Goal: Transaction & Acquisition: Register for event/course

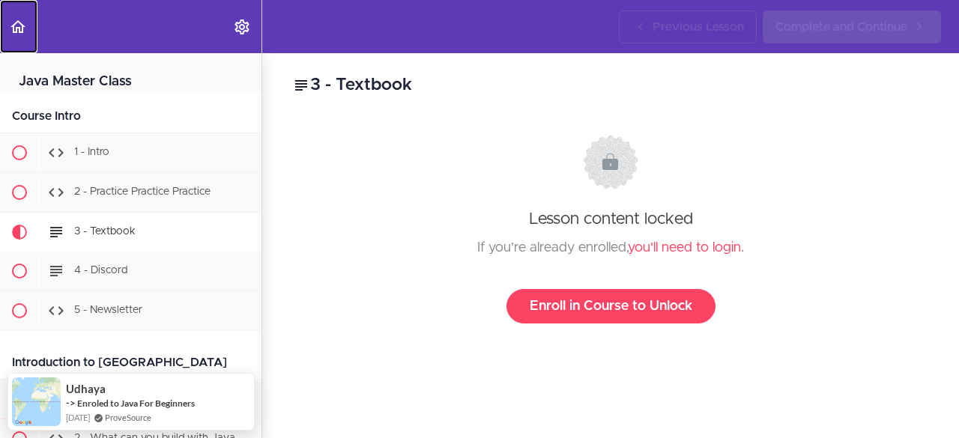
click at [19, 26] on icon "Back to course curriculum" at bounding box center [18, 27] width 18 height 18
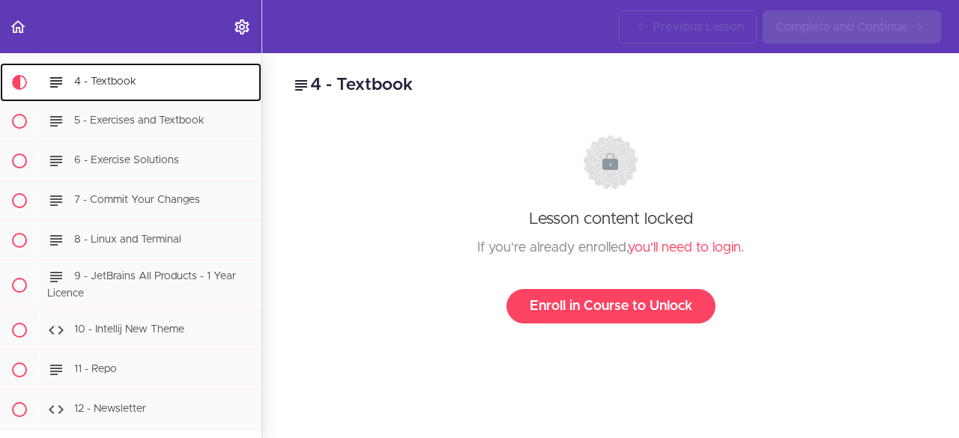
click at [99, 83] on span "4 - Textbook" at bounding box center [105, 81] width 62 height 10
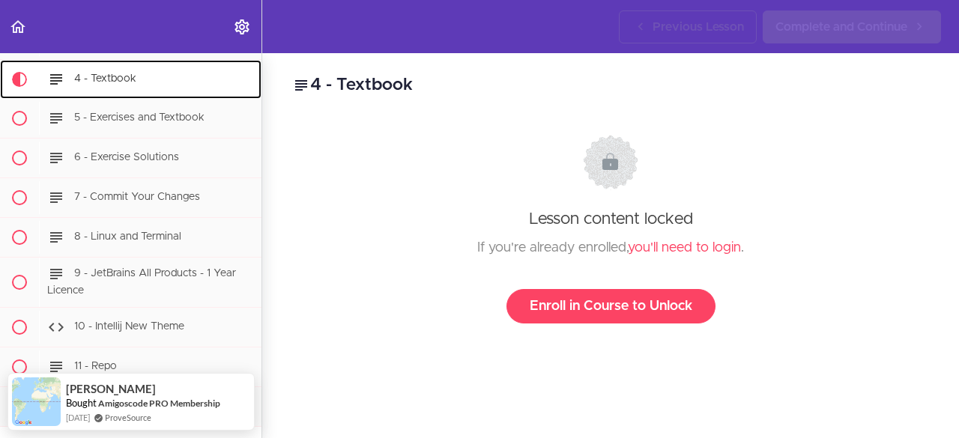
click at [87, 81] on span "4 - Textbook" at bounding box center [105, 78] width 62 height 10
click at [47, 76] on icon at bounding box center [56, 79] width 18 height 18
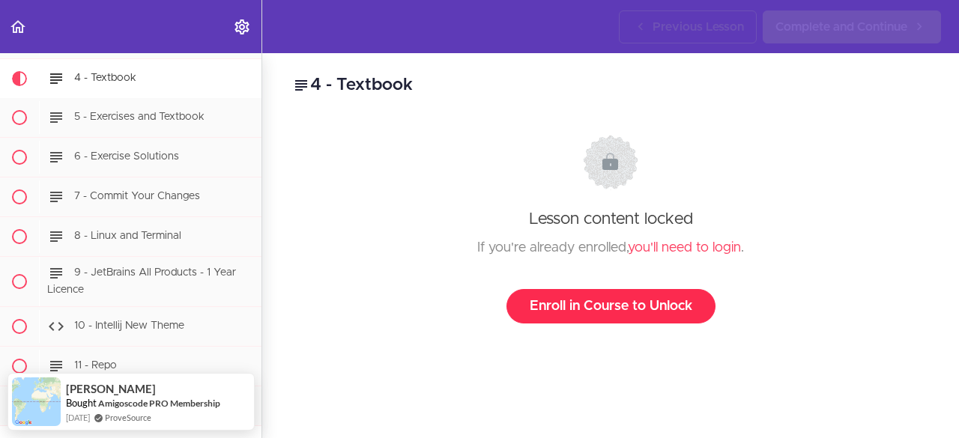
click at [596, 301] on link "Enroll in Course to Unlock" at bounding box center [610, 306] width 209 height 34
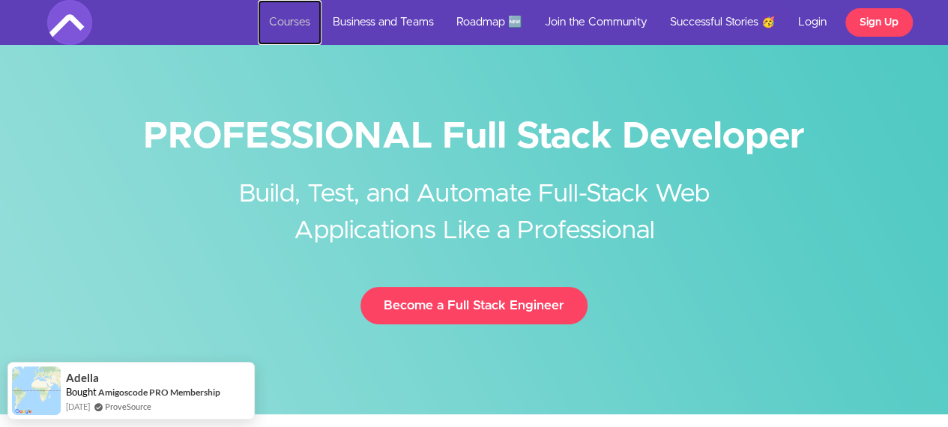
click at [300, 19] on link "Courses" at bounding box center [290, 22] width 64 height 45
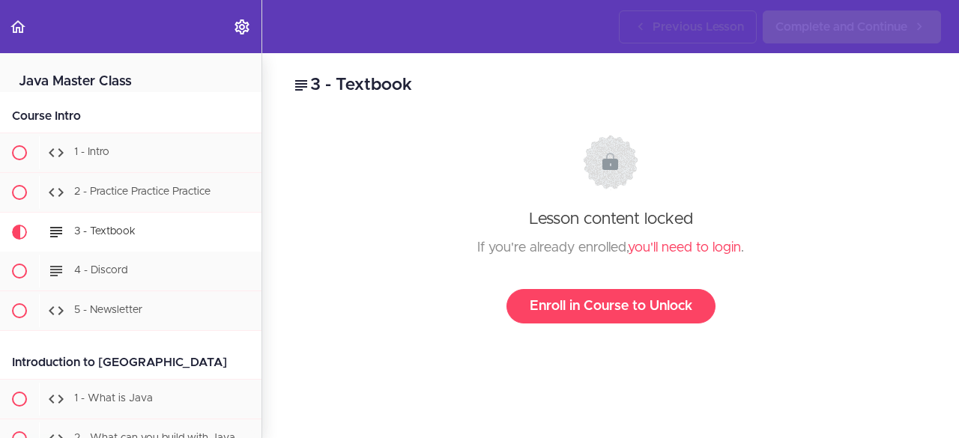
click at [121, 94] on div "Java Master Class Course Intro 1 - Intro 2 - Practice Practice Practice" at bounding box center [131, 245] width 262 height 385
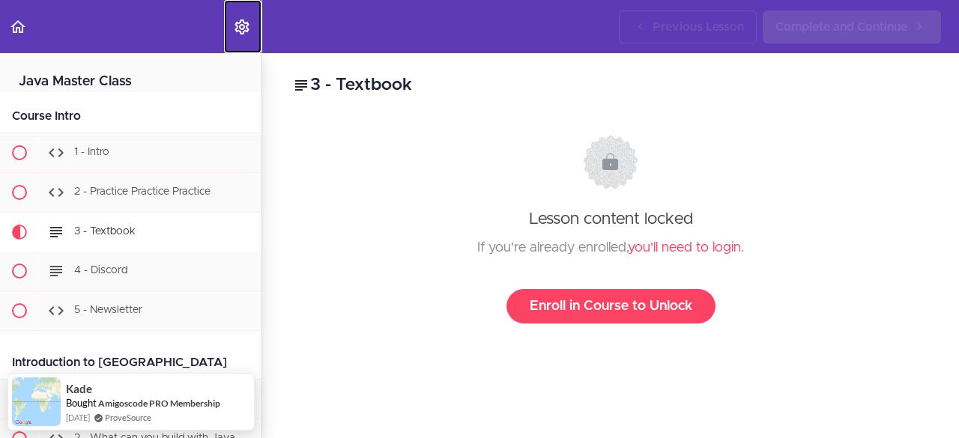
click at [240, 25] on use "Settings Menu" at bounding box center [242, 26] width 14 height 15
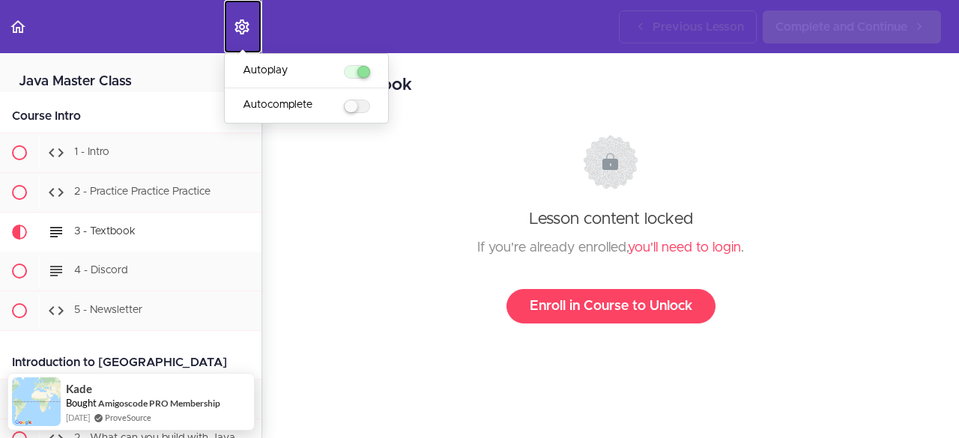
click at [249, 39] on link "Settings Menu" at bounding box center [242, 26] width 37 height 53
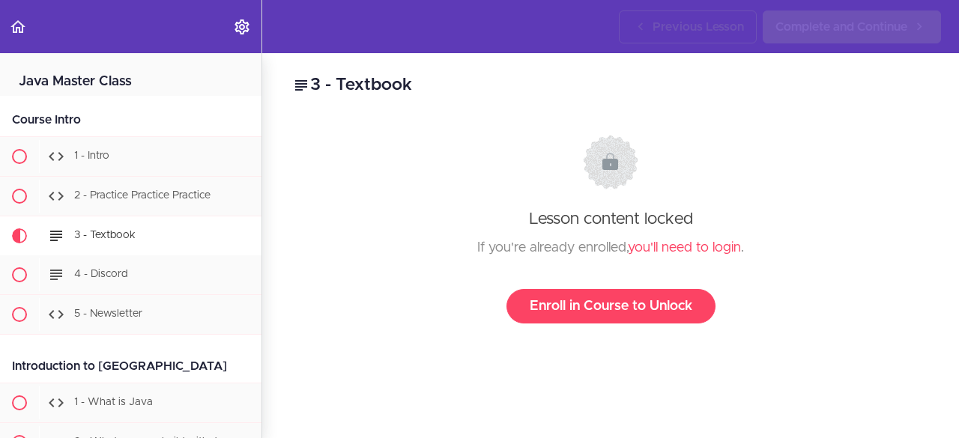
scroll to position [155, 0]
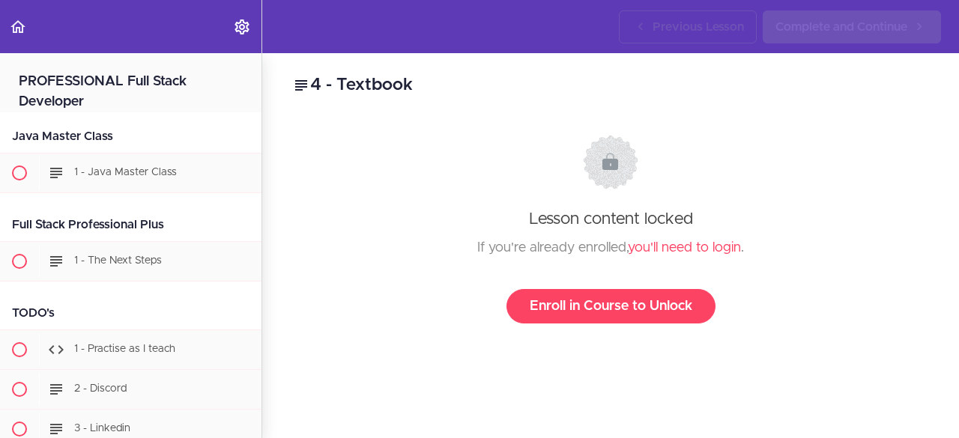
scroll to position [394, 0]
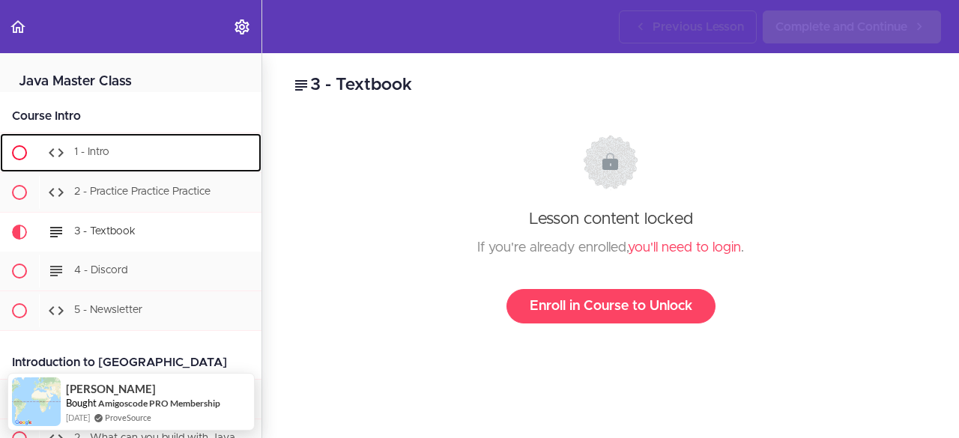
click at [61, 151] on use at bounding box center [56, 152] width 15 height 9
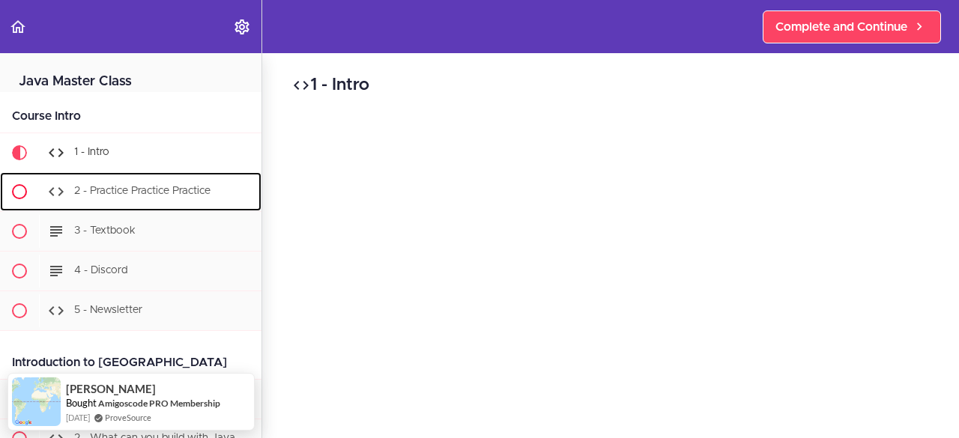
click at [128, 193] on span "2 - Practice Practice Practice" at bounding box center [142, 191] width 136 height 10
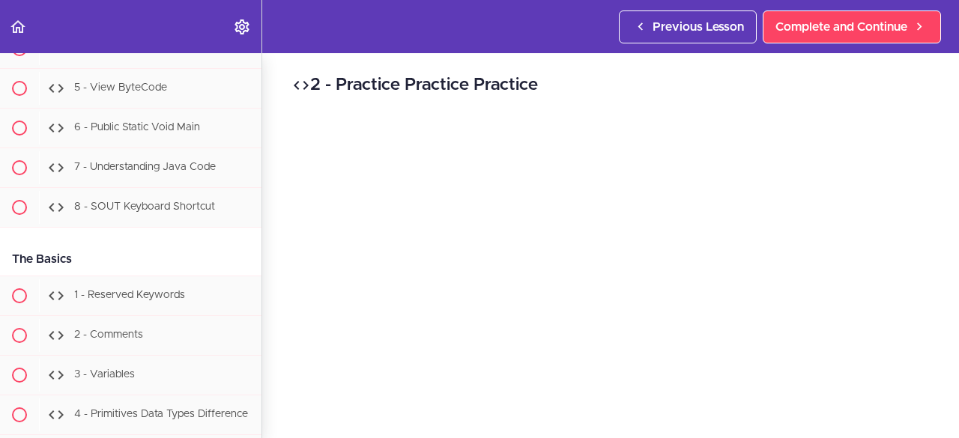
scroll to position [1090, 0]
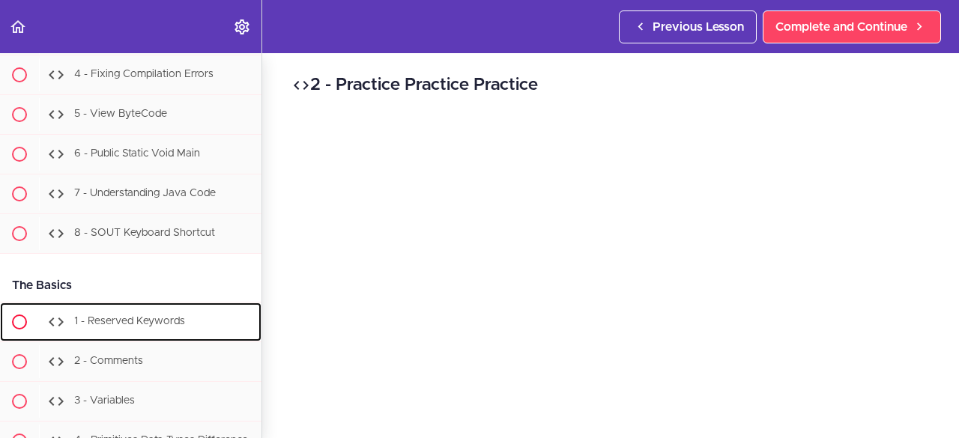
click at [187, 325] on div "1 - Reserved Keywords" at bounding box center [150, 322] width 223 height 33
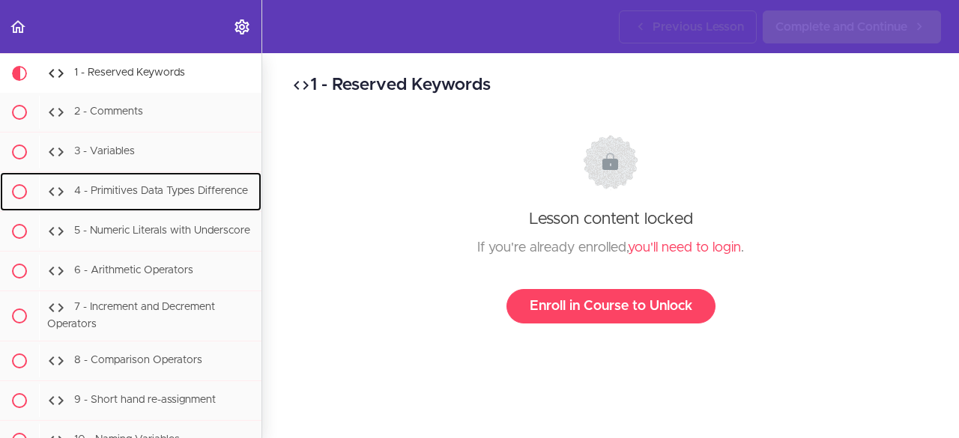
scroll to position [1340, 0]
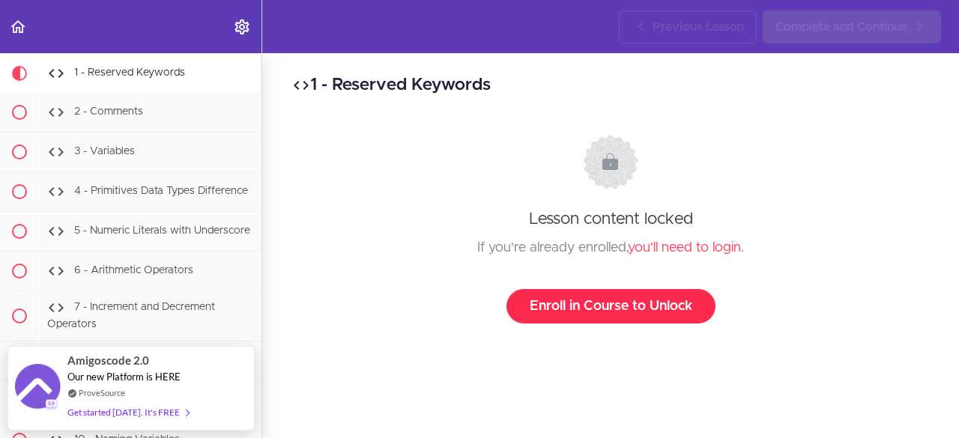
click at [587, 299] on link "Enroll in Course to Unlock" at bounding box center [610, 306] width 209 height 34
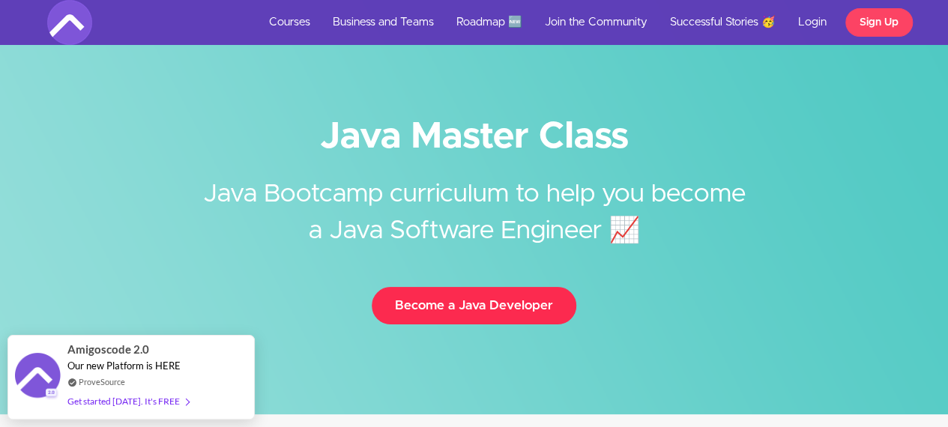
click at [497, 307] on button "Become a Java Developer" at bounding box center [474, 305] width 205 height 37
